Goal: Task Accomplishment & Management: Complete application form

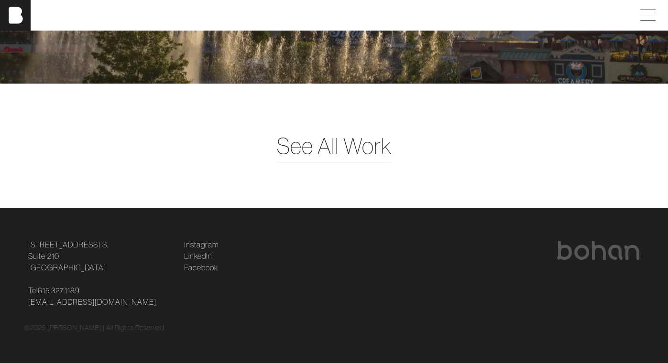
scroll to position [2433, 0]
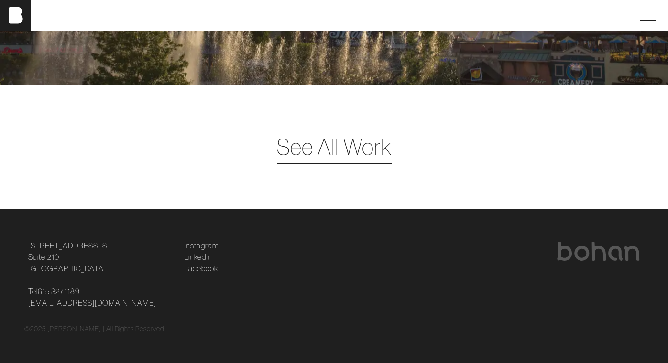
click at [347, 144] on span "See All Work" at bounding box center [334, 146] width 115 height 33
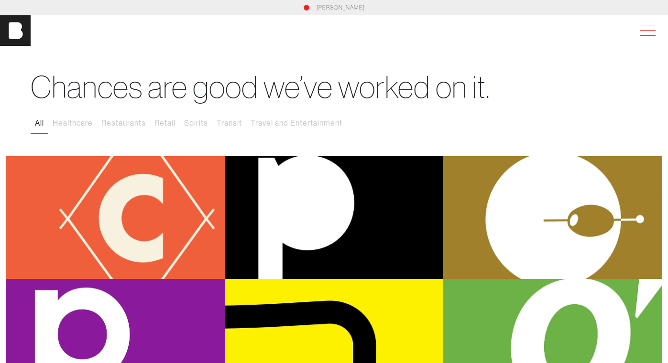
click at [644, 35] on span at bounding box center [646, 30] width 22 height 17
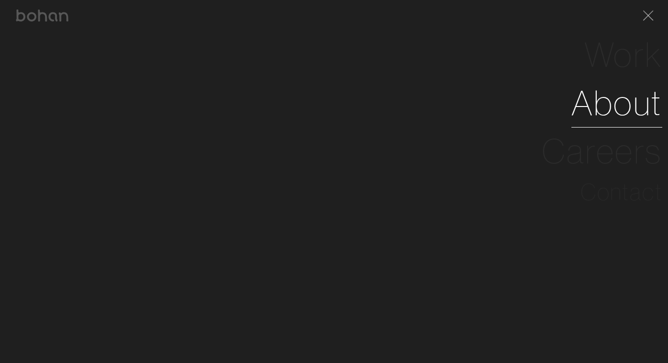
click at [596, 109] on link "About" at bounding box center [616, 103] width 91 height 48
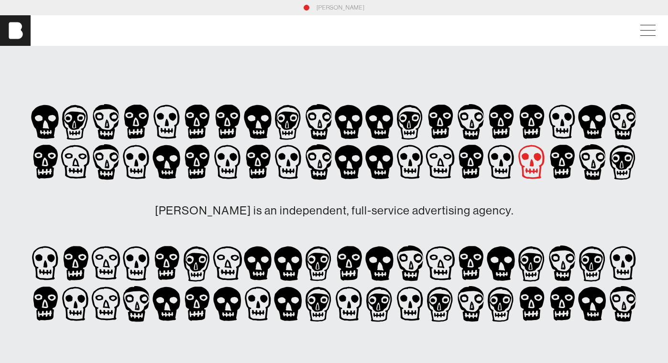
click at [531, 165] on icon at bounding box center [532, 162] width 4 height 7
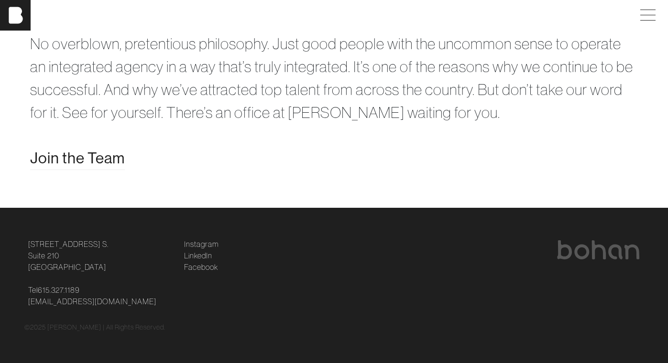
scroll to position [1881, 0]
click at [105, 160] on span "Join the Team" at bounding box center [77, 158] width 95 height 23
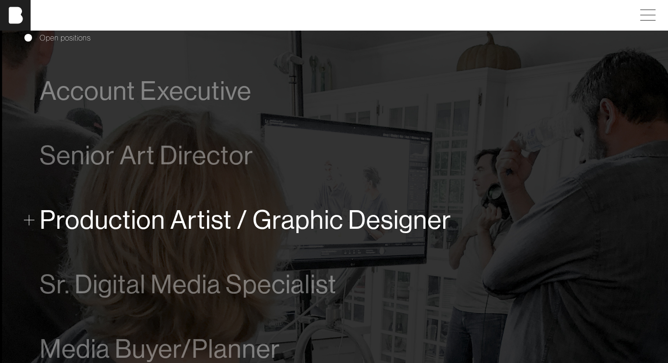
scroll to position [523, 0]
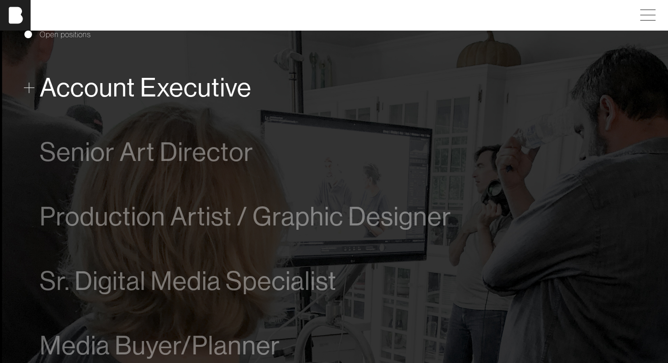
click at [201, 96] on span "Account Executive" at bounding box center [146, 87] width 212 height 29
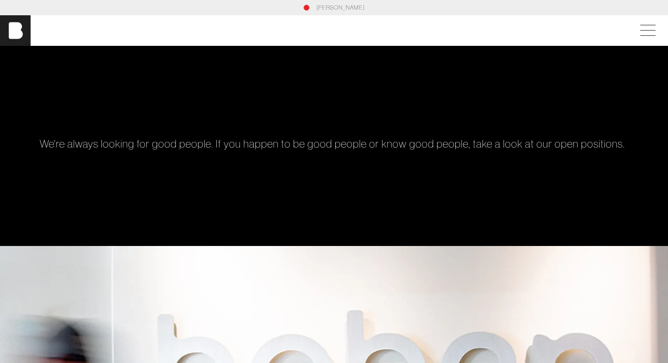
scroll to position [0, 0]
click at [643, 26] on span at bounding box center [646, 30] width 22 height 17
